Goal: Transaction & Acquisition: Download file/media

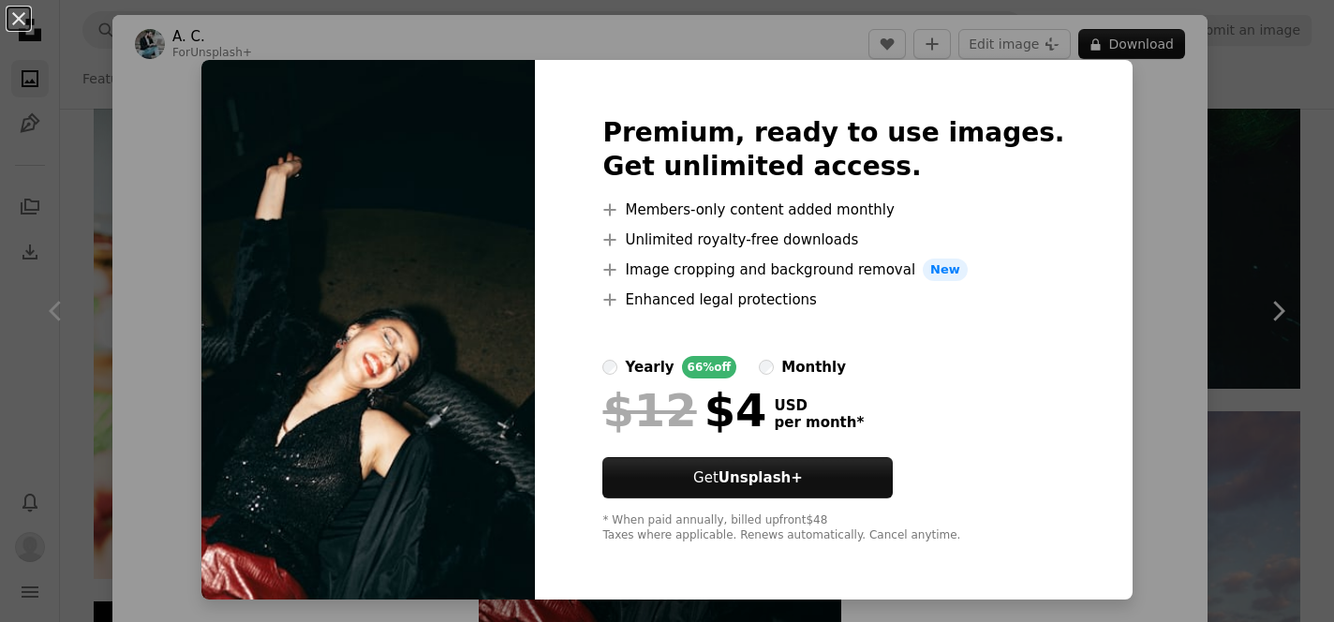
scroll to position [150, 0]
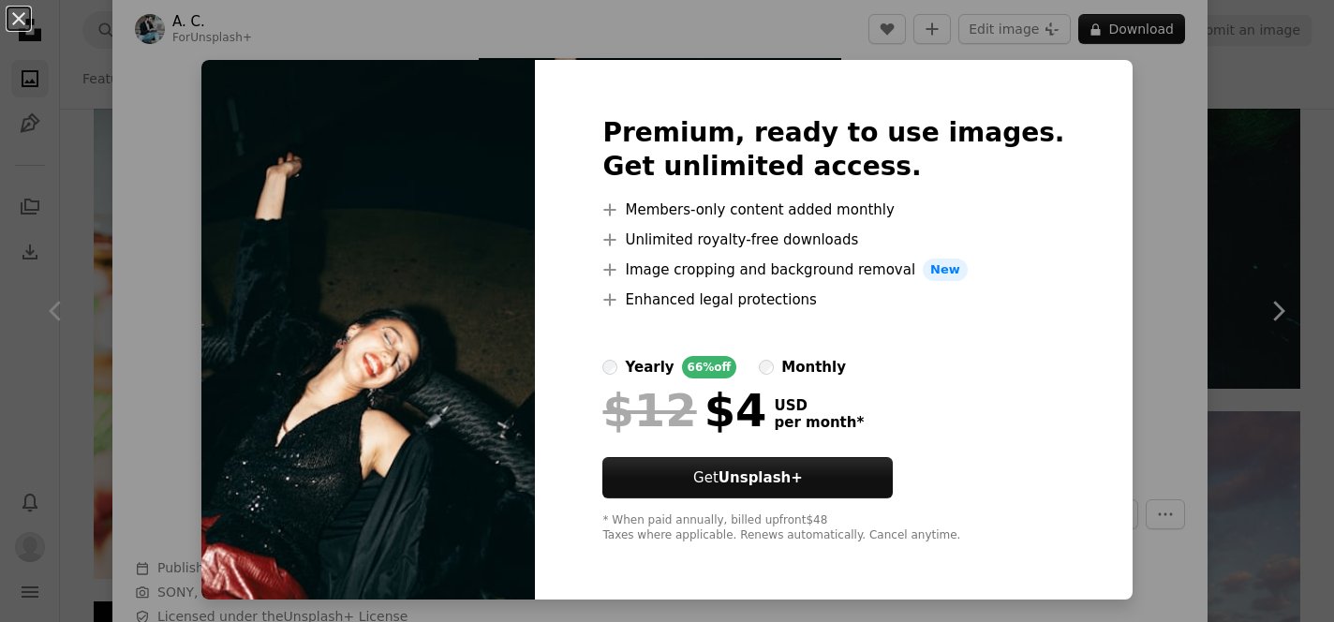
click at [1076, 240] on div "Premium, ready to use images. Get unlimited access. A plus sign Members-only co…" at bounding box center [833, 330] width 597 height 540
click at [1169, 180] on div "An X shape Premium, ready to use images. Get unlimited access. A plus sign Memb…" at bounding box center [667, 311] width 1334 height 622
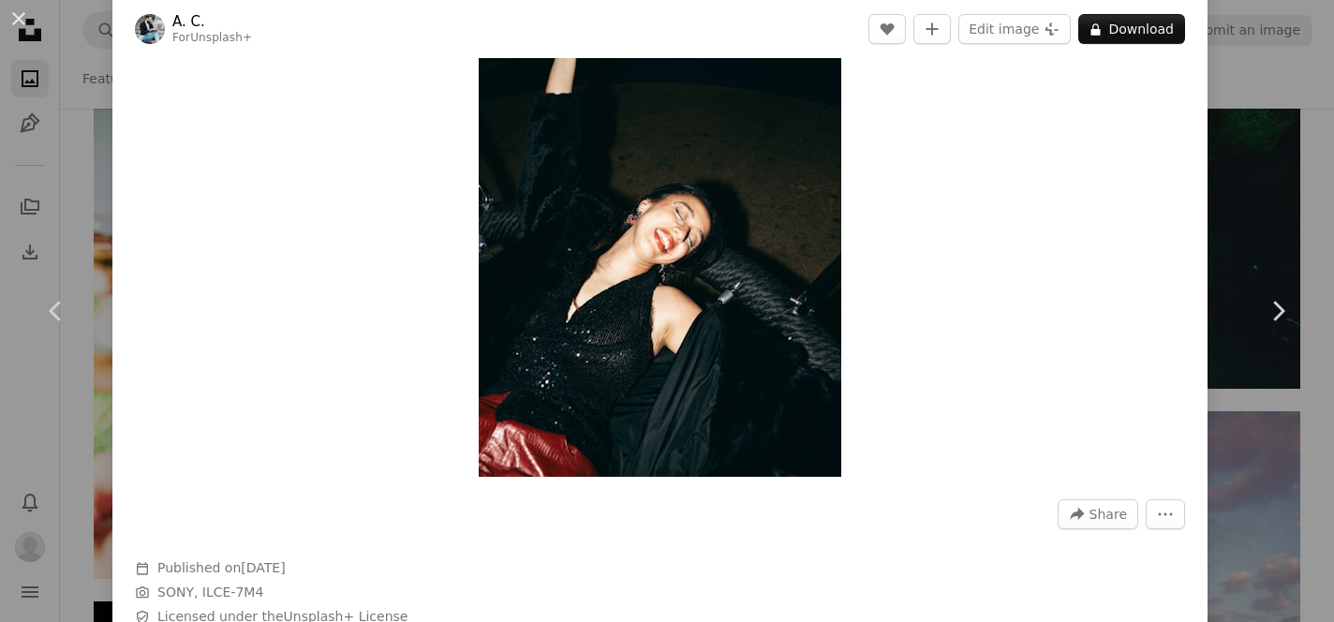
click at [1313, 60] on div "An X shape Chevron left Chevron right A. C. For Unsplash+ A heart A plus sign E…" at bounding box center [667, 311] width 1334 height 622
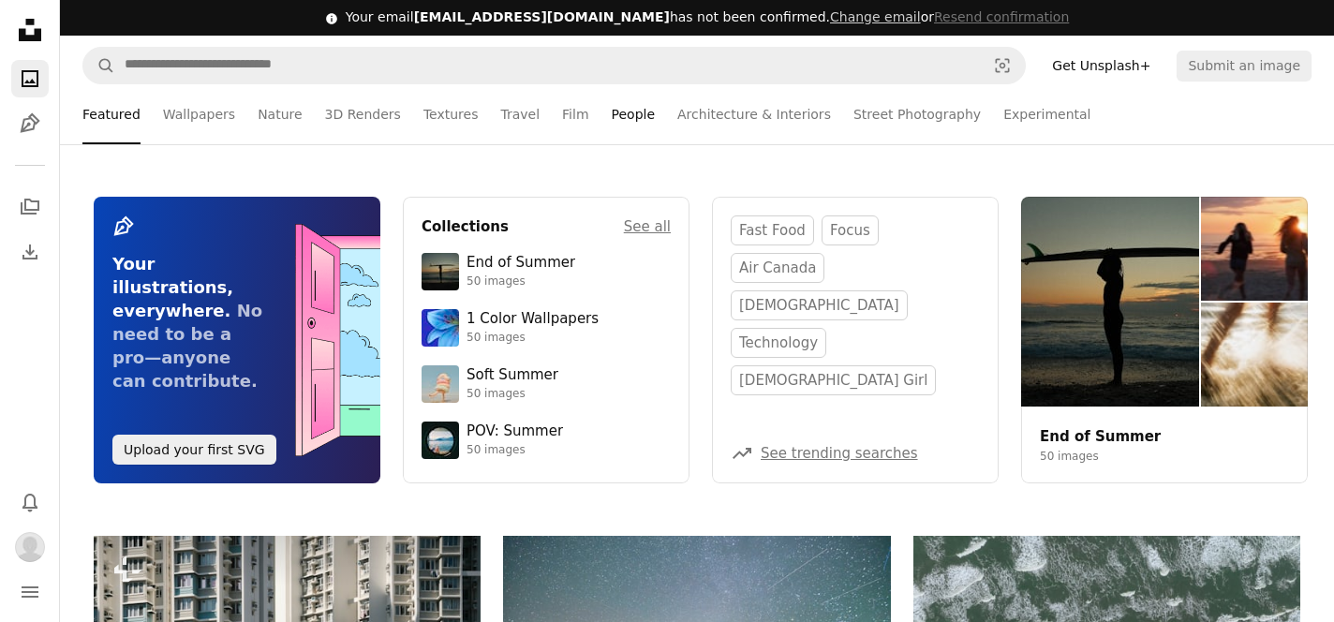
click at [625, 116] on link "People" at bounding box center [634, 114] width 44 height 60
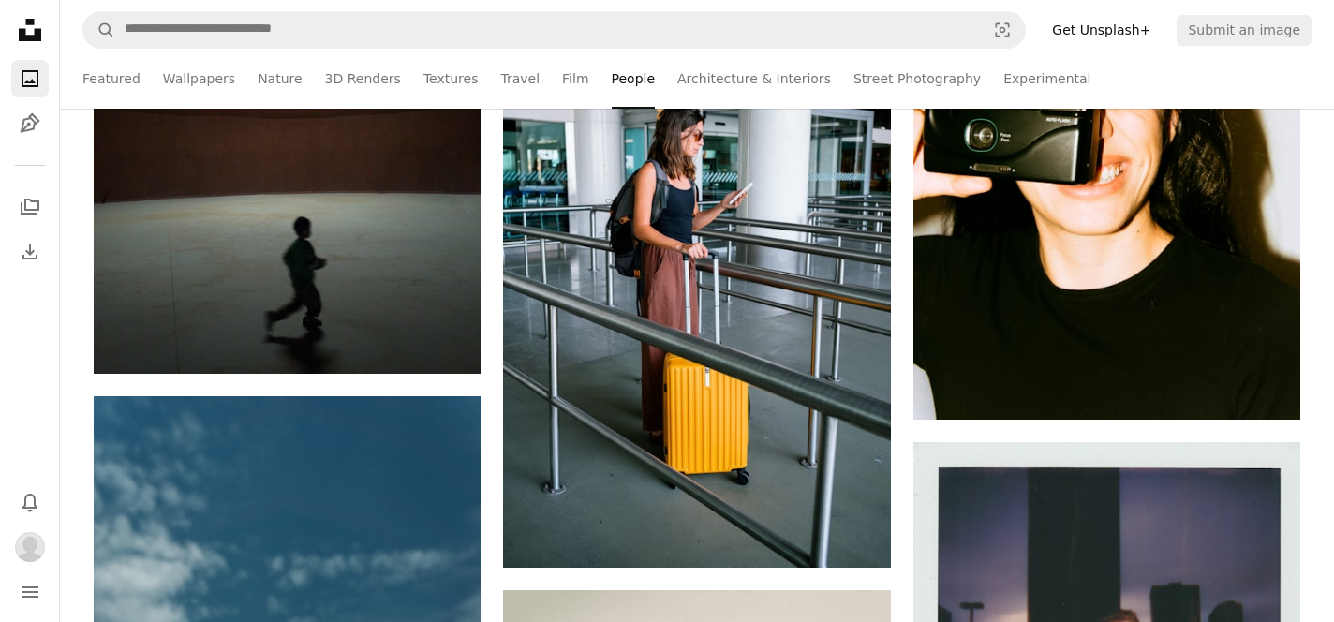
scroll to position [12200, 0]
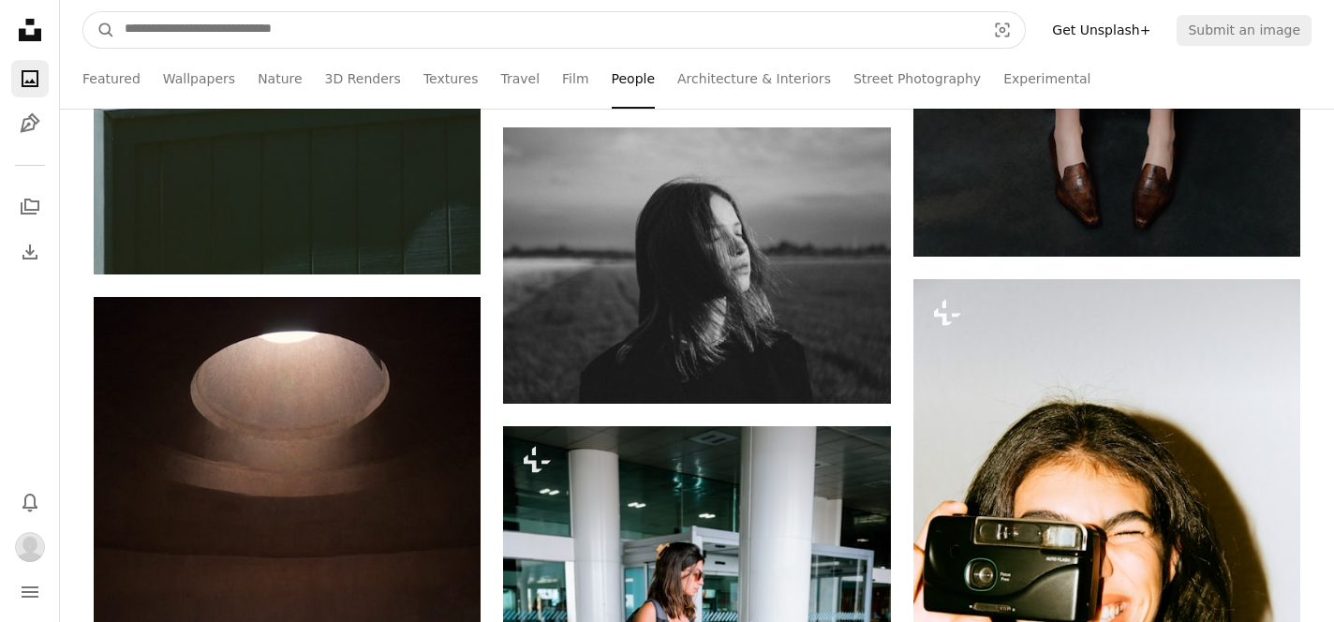
click at [293, 34] on input "Find visuals sitewide" at bounding box center [547, 30] width 865 height 36
type input "**********"
click at [83, 12] on button "A magnifying glass" at bounding box center [99, 30] width 32 height 36
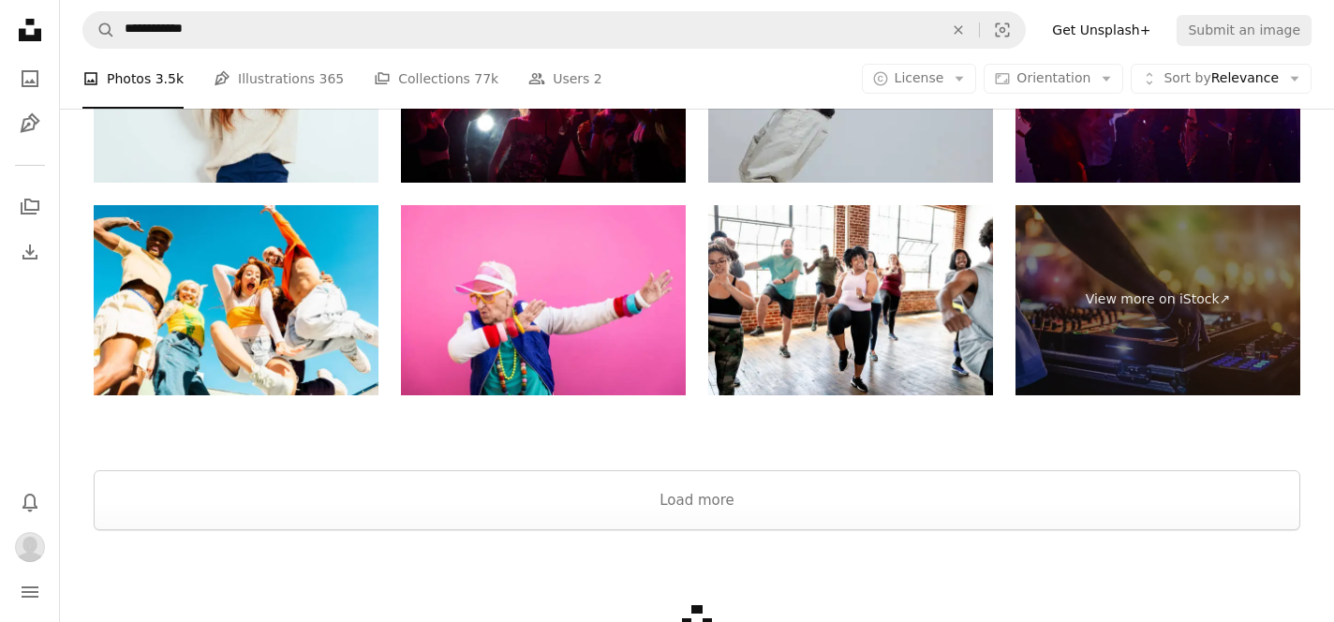
scroll to position [3560, 0]
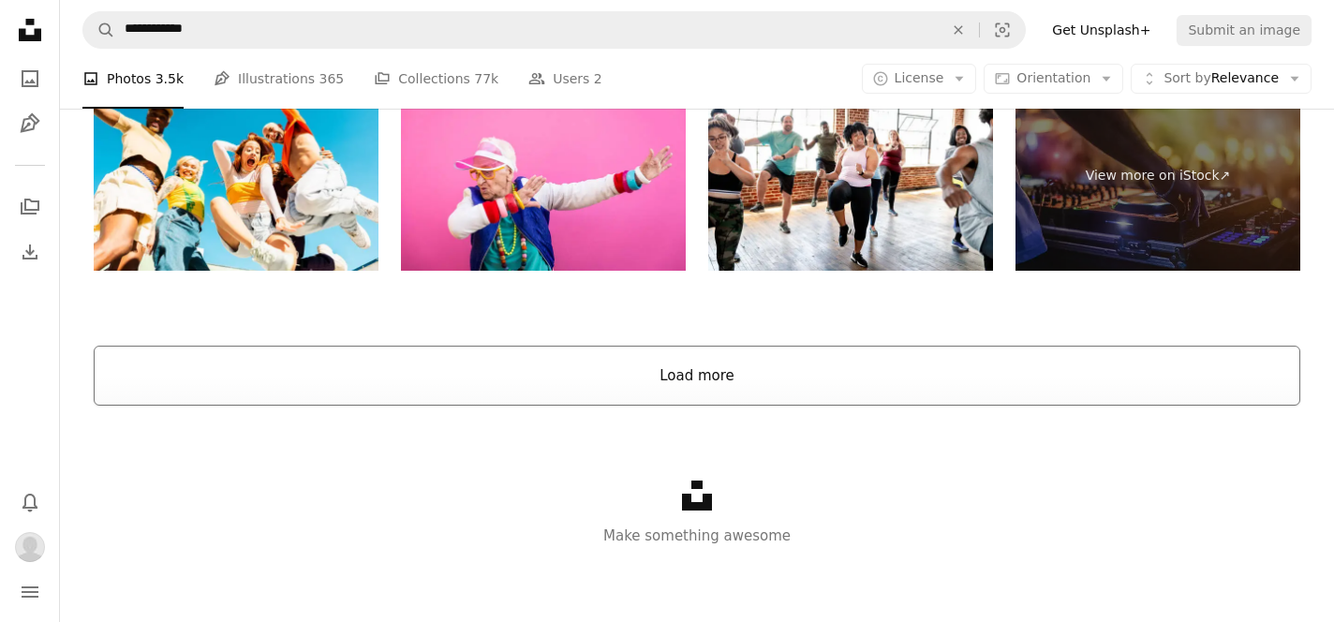
click at [746, 368] on button "Load more" at bounding box center [697, 376] width 1207 height 60
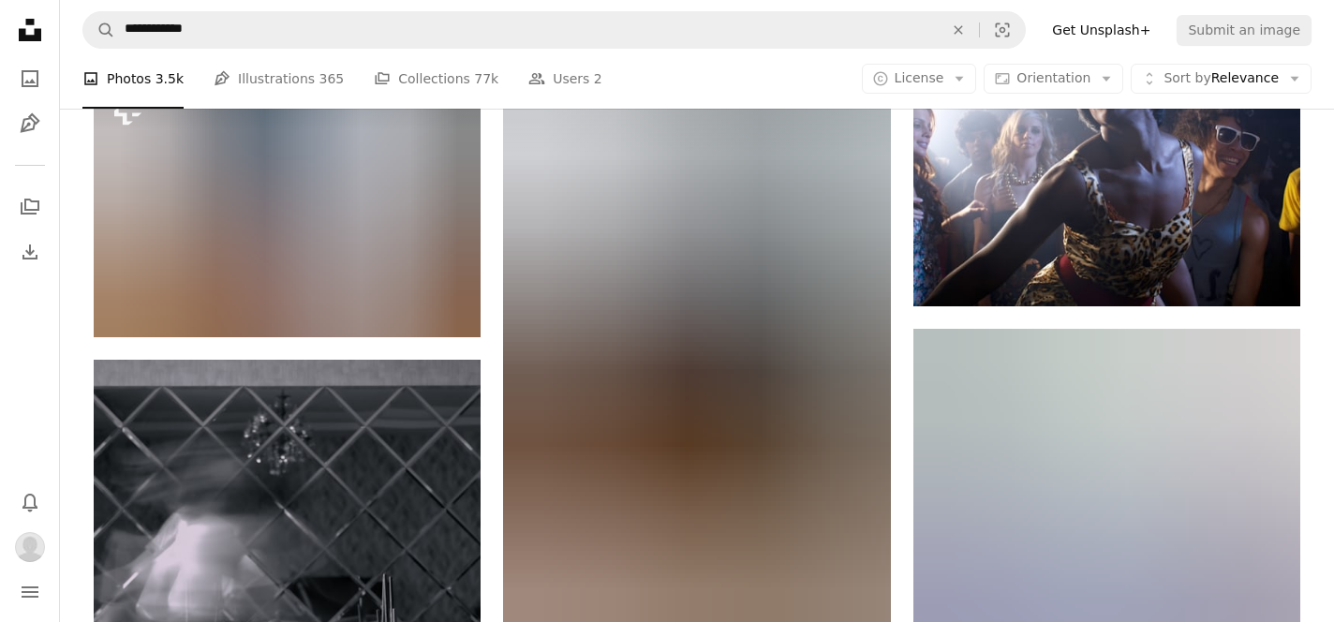
scroll to position [30023, 0]
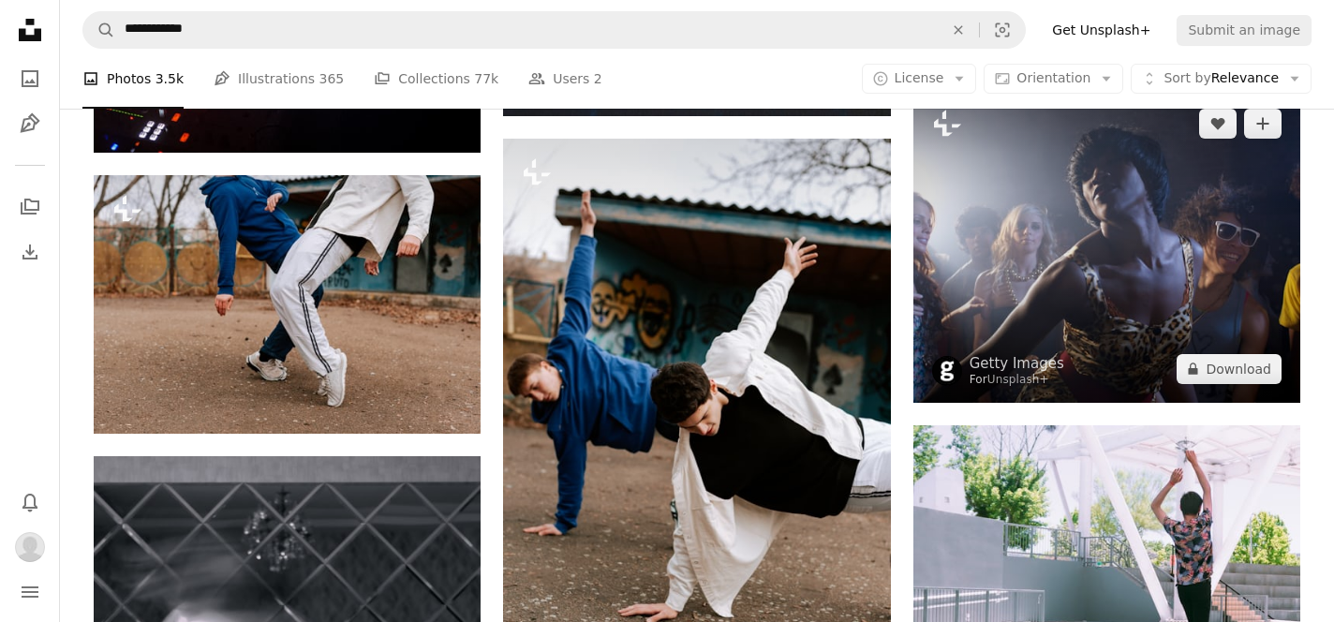
click at [1124, 290] on img at bounding box center [1107, 246] width 387 height 312
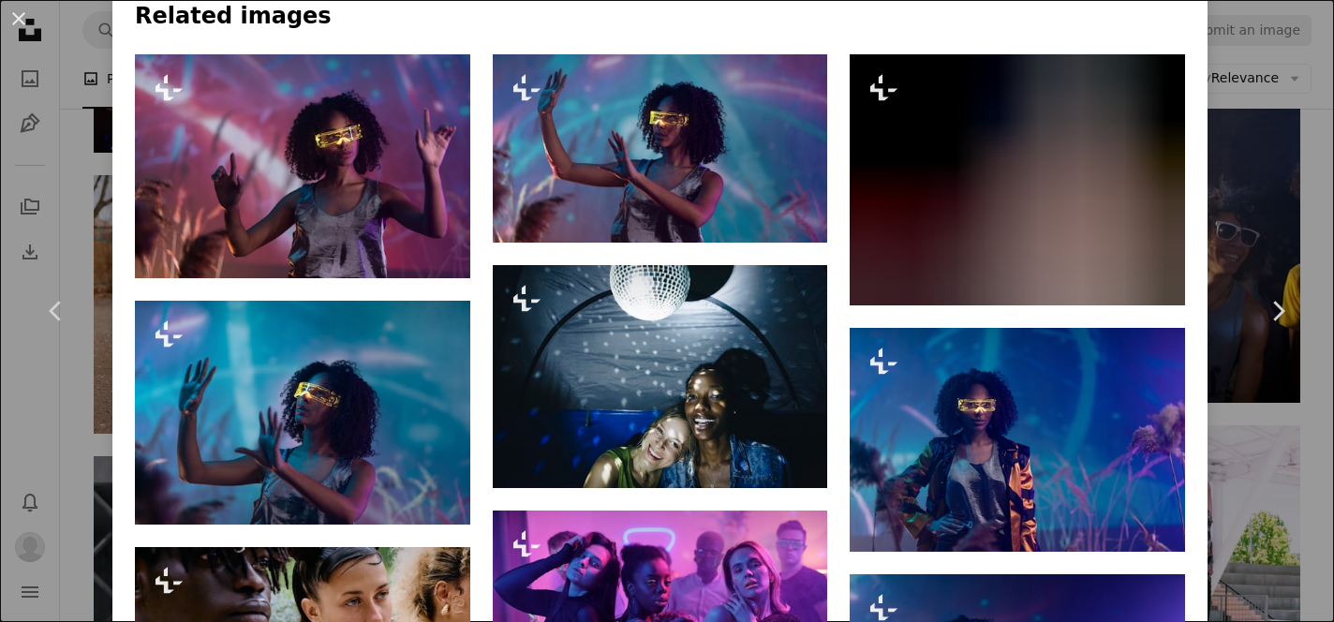
scroll to position [948, 0]
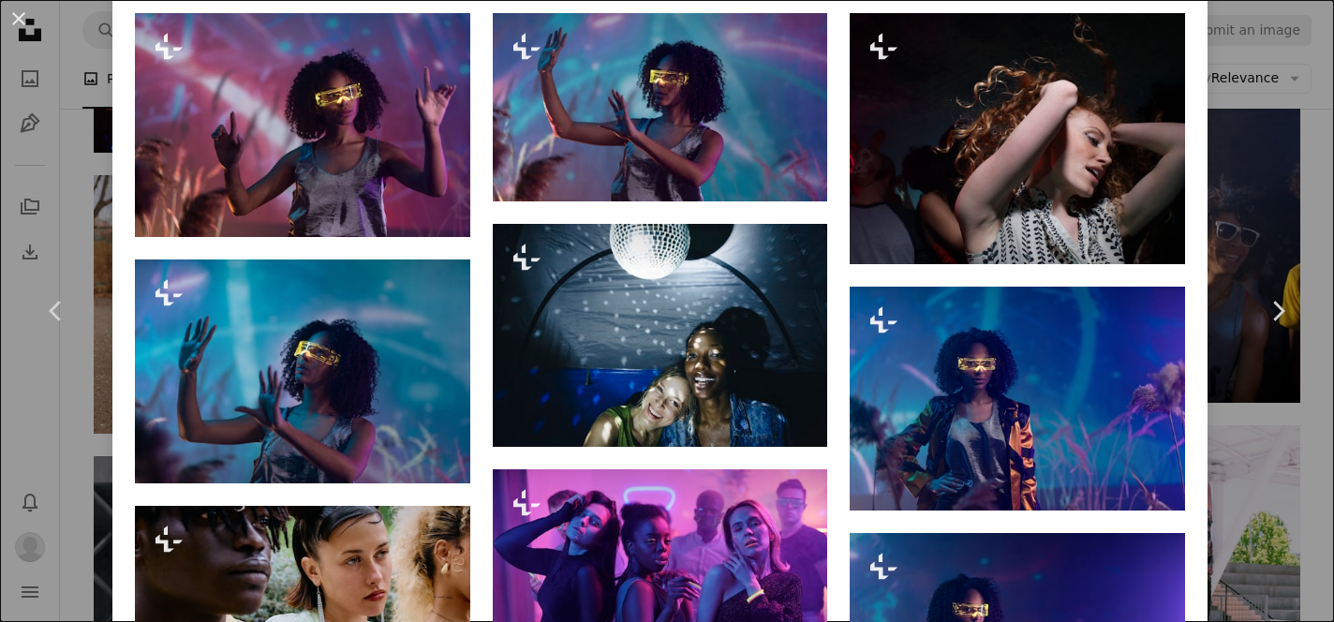
click at [1320, 178] on div "An X shape Chevron left Chevron right Getty Images For Unsplash+ A heart A plus…" at bounding box center [667, 311] width 1334 height 622
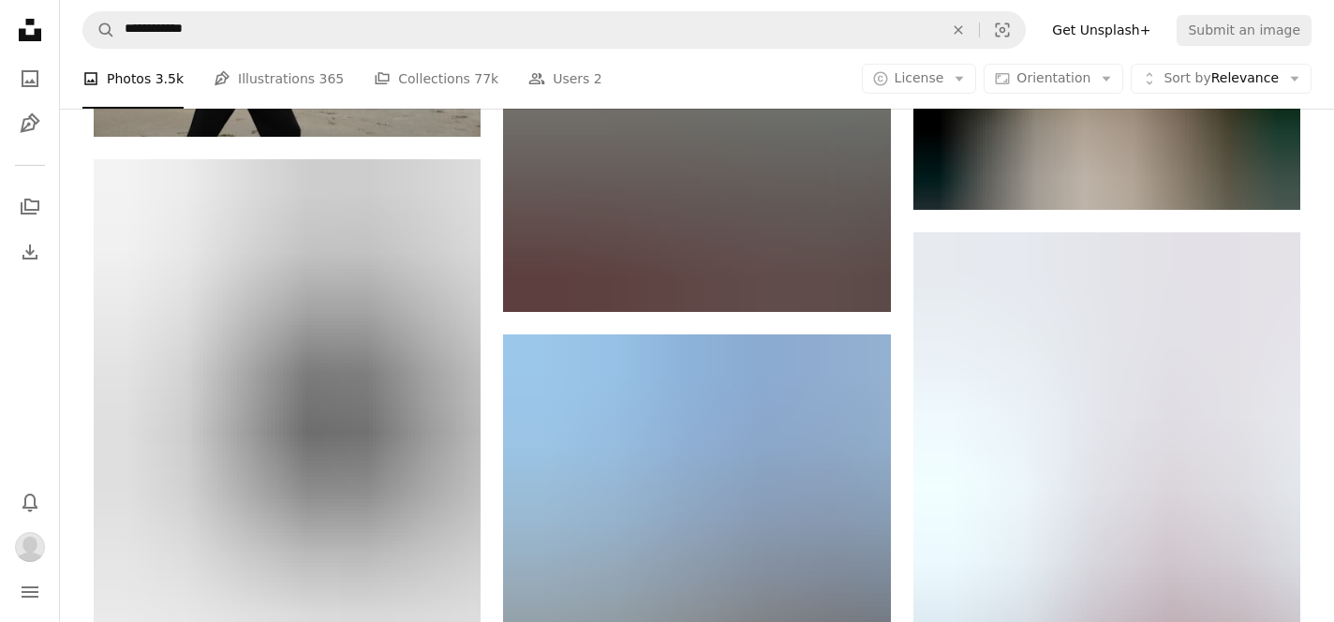
scroll to position [35801, 0]
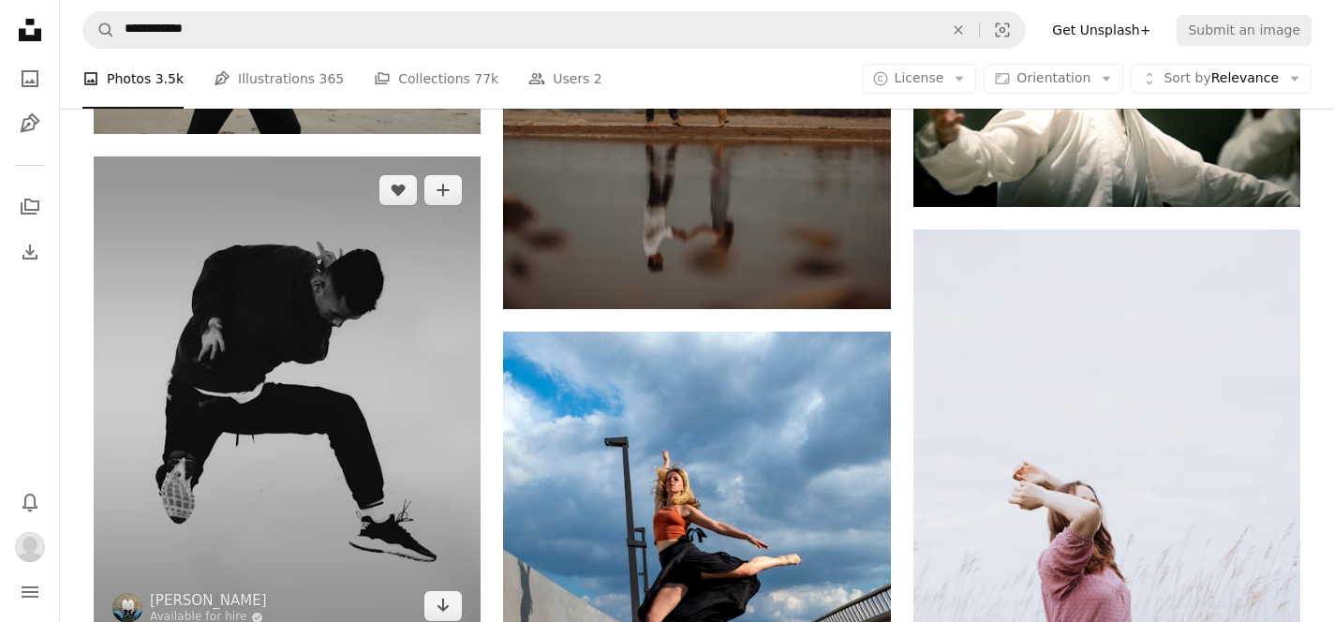
click at [337, 323] on img at bounding box center [287, 398] width 387 height 484
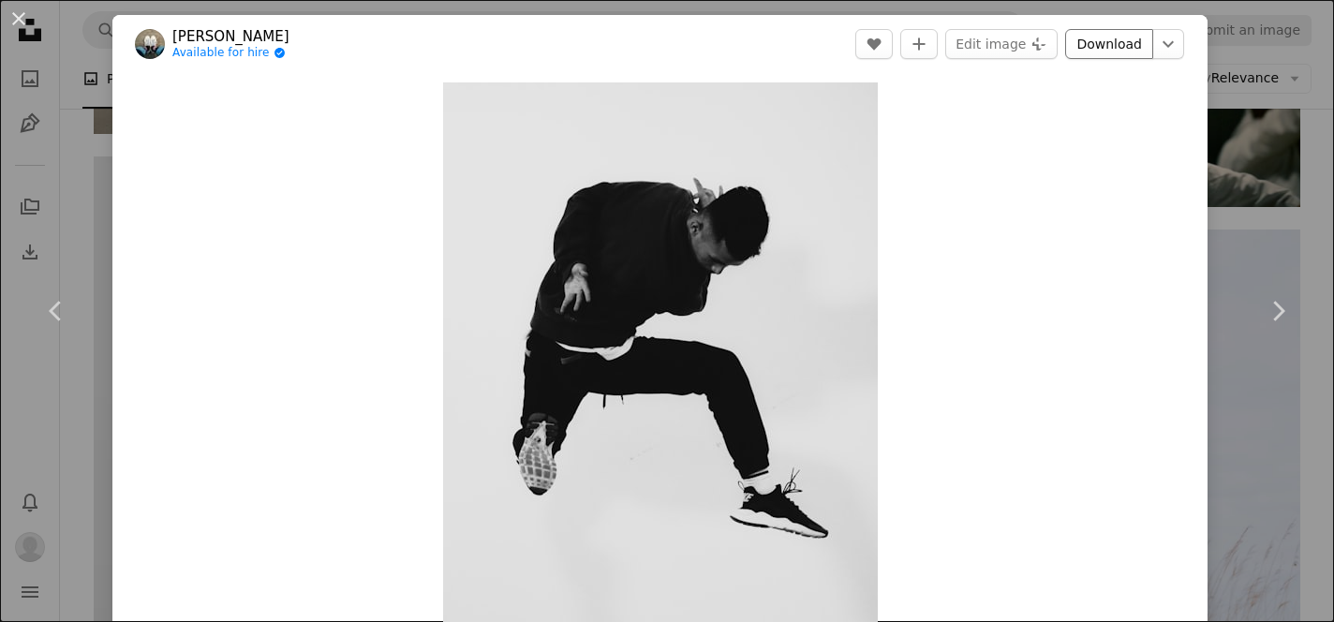
click at [1140, 41] on link "Download" at bounding box center [1110, 44] width 88 height 30
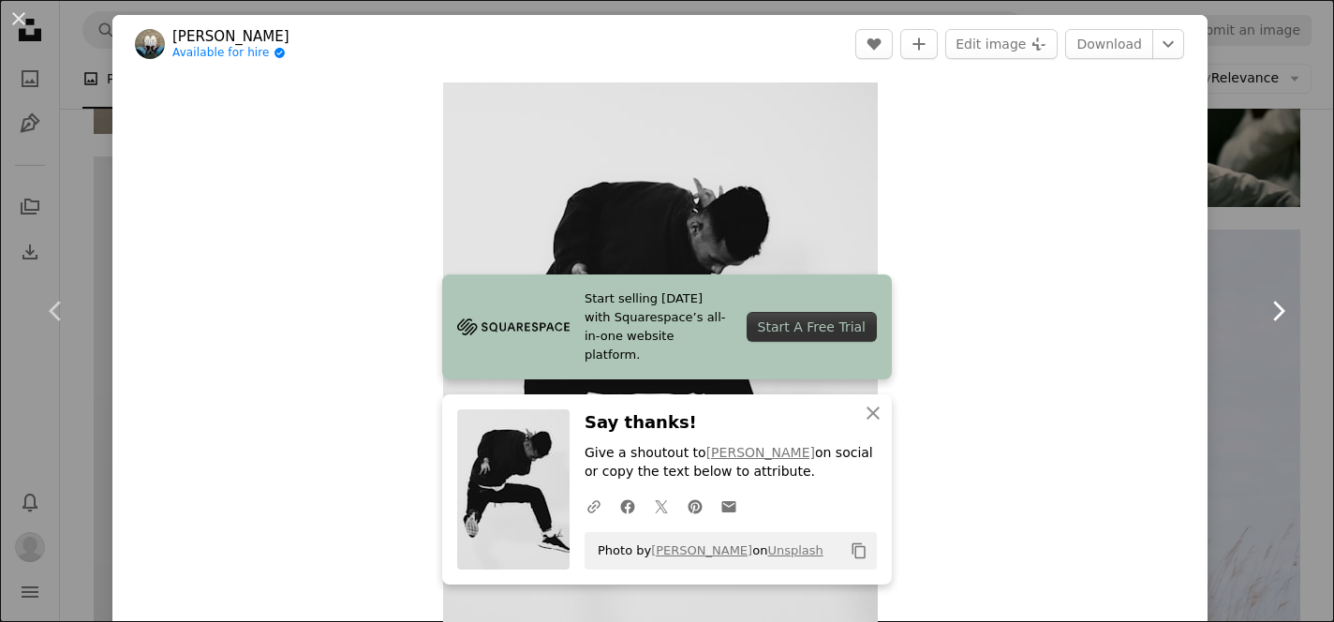
click at [1321, 221] on link "Chevron right" at bounding box center [1278, 311] width 112 height 180
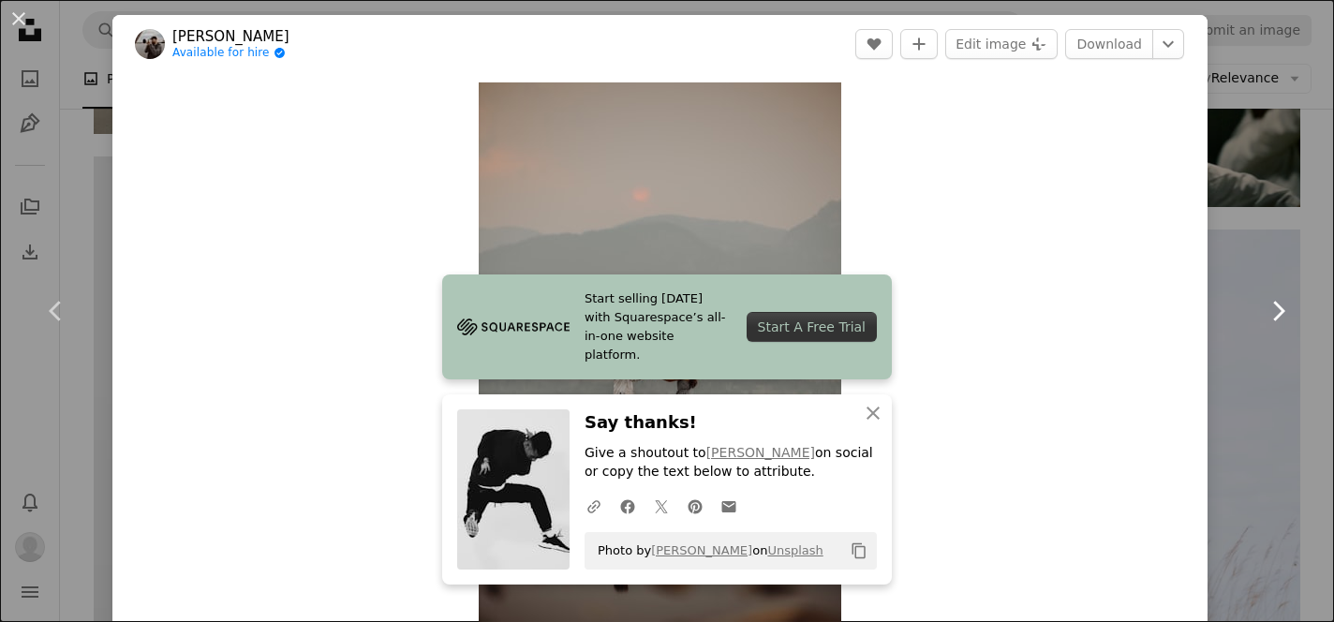
click at [1319, 251] on link "Chevron right" at bounding box center [1278, 311] width 112 height 180
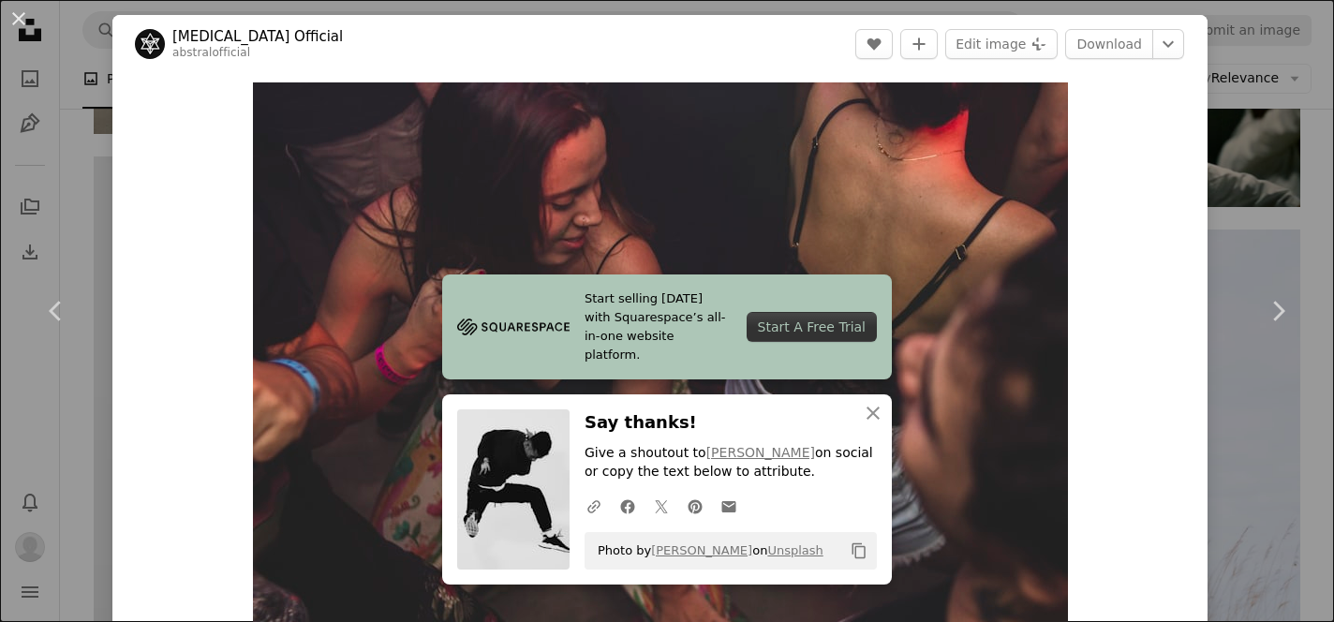
click at [1318, 127] on div "An X shape Chevron left Chevron right Start selling [DATE] with Squarespace’s a…" at bounding box center [667, 311] width 1334 height 622
